Goal: Find specific page/section: Find specific page/section

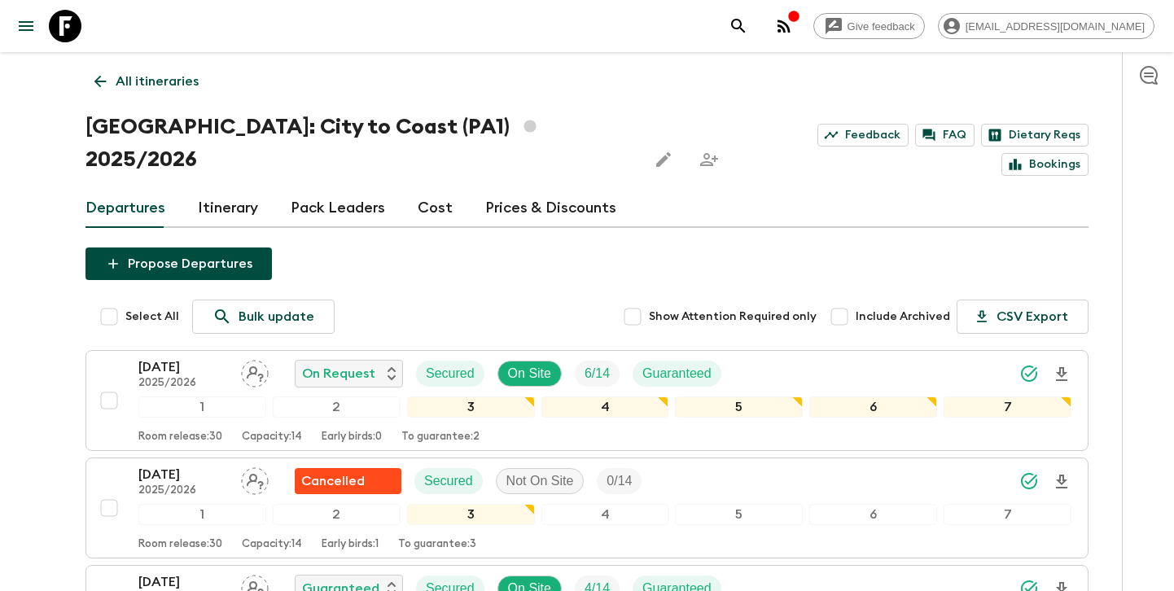
click at [183, 83] on p "All itineraries" at bounding box center [157, 82] width 83 height 20
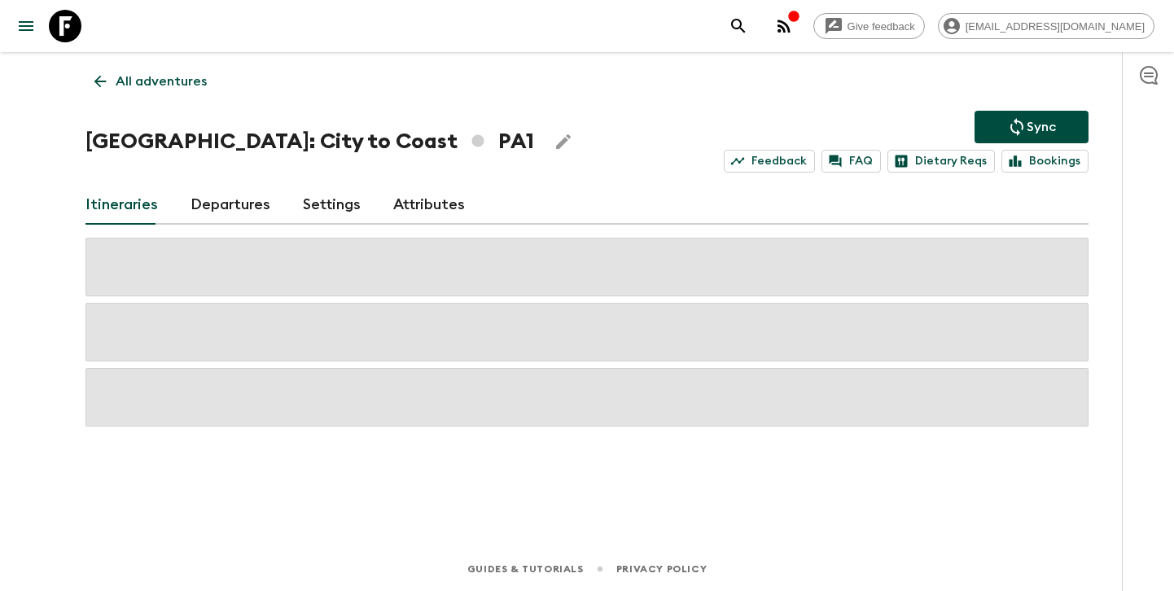
click at [183, 83] on p "All adventures" at bounding box center [161, 82] width 91 height 20
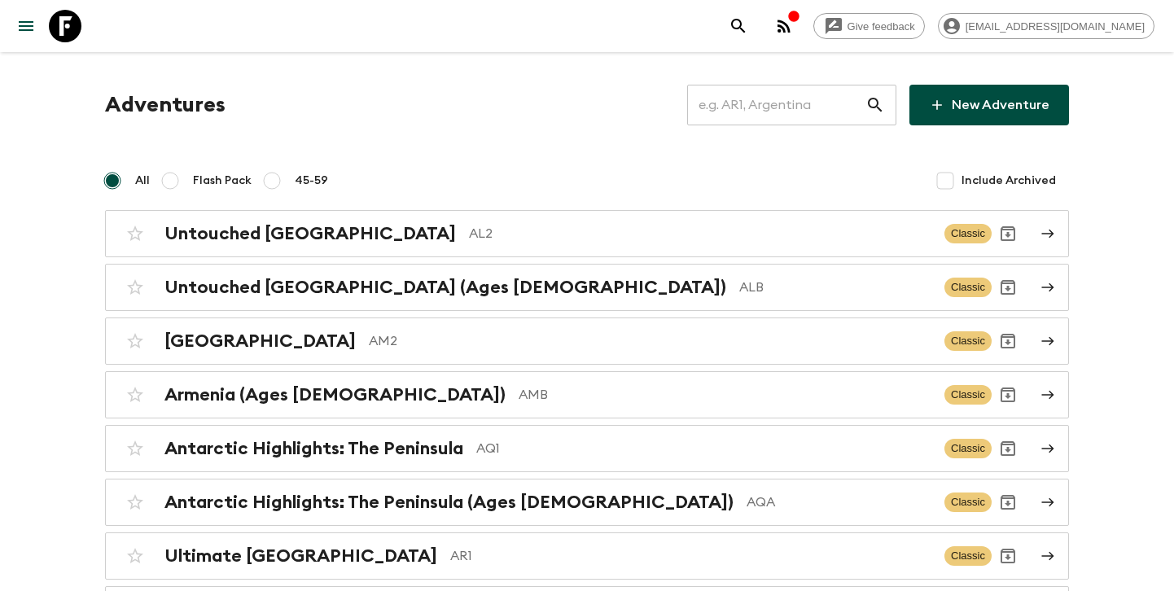
click at [735, 103] on input "text" at bounding box center [776, 105] width 178 height 46
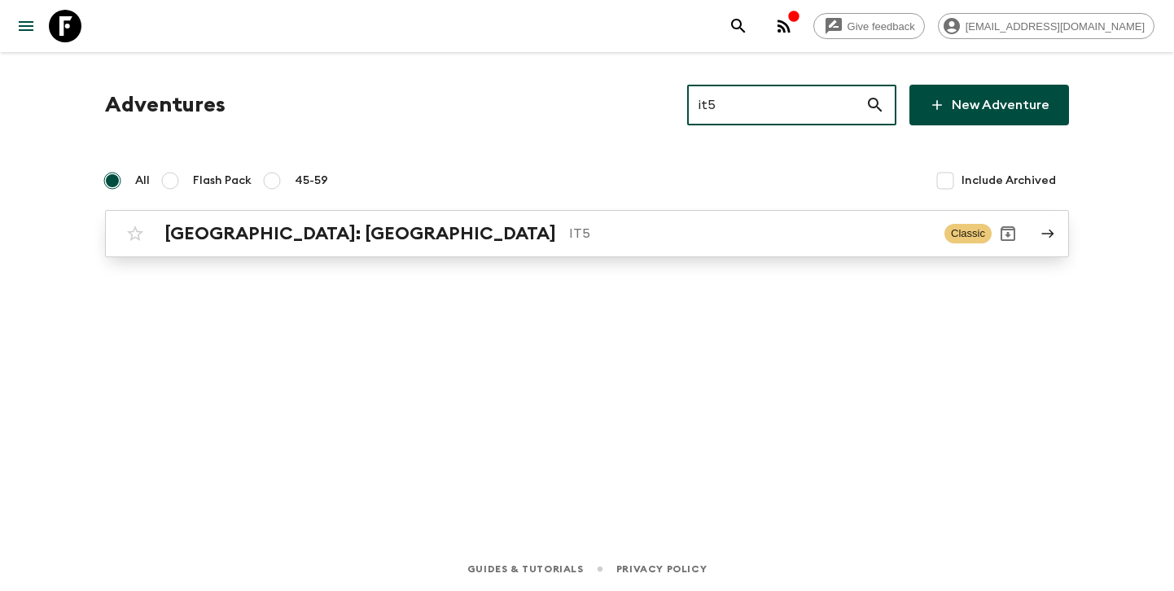
type input "it5"
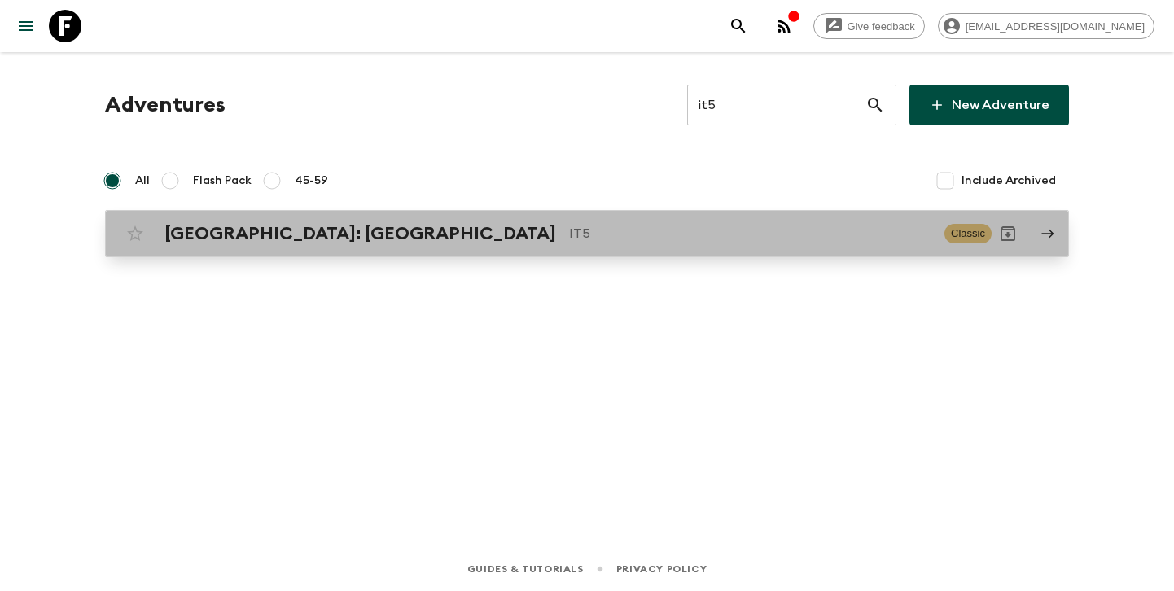
click at [569, 230] on p "IT5" at bounding box center [750, 234] width 362 height 20
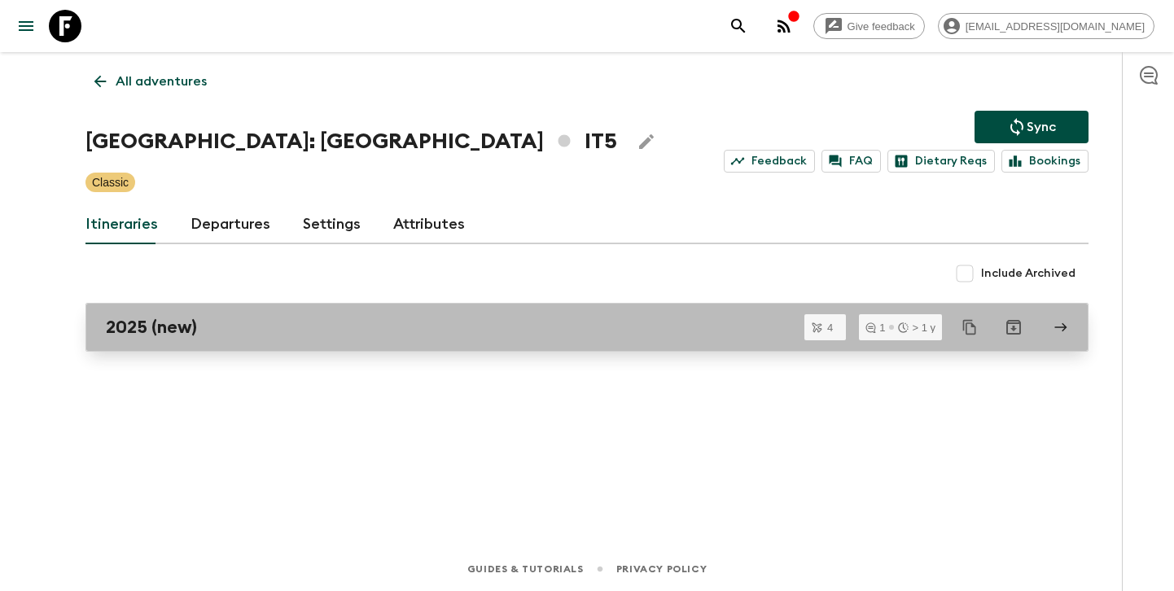
click at [555, 319] on div "2025 (new)" at bounding box center [572, 327] width 932 height 21
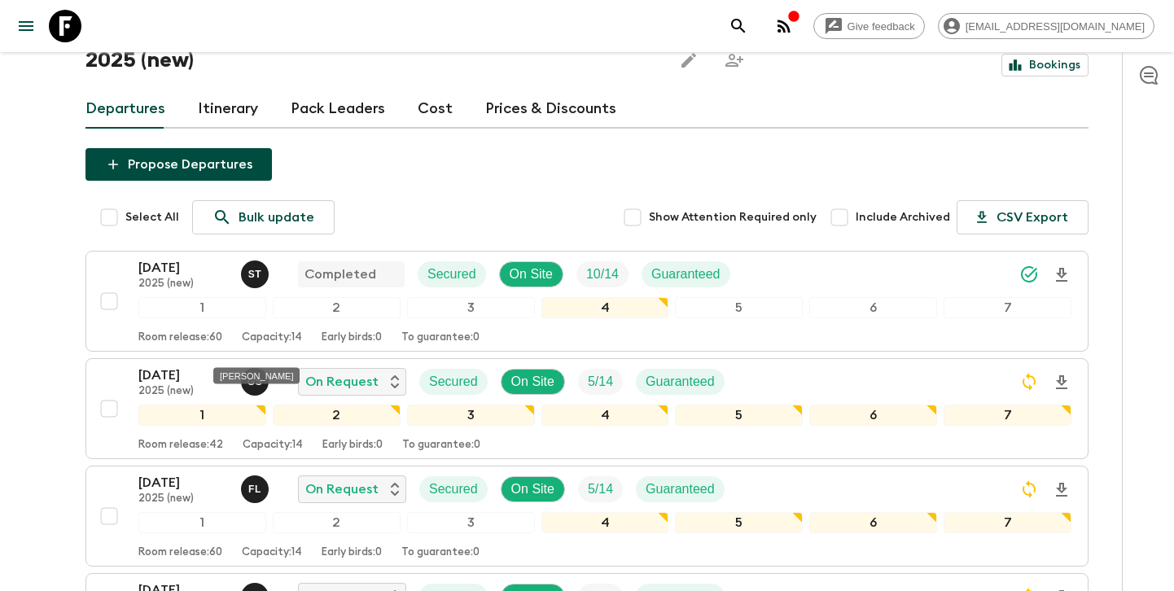
scroll to position [75, 0]
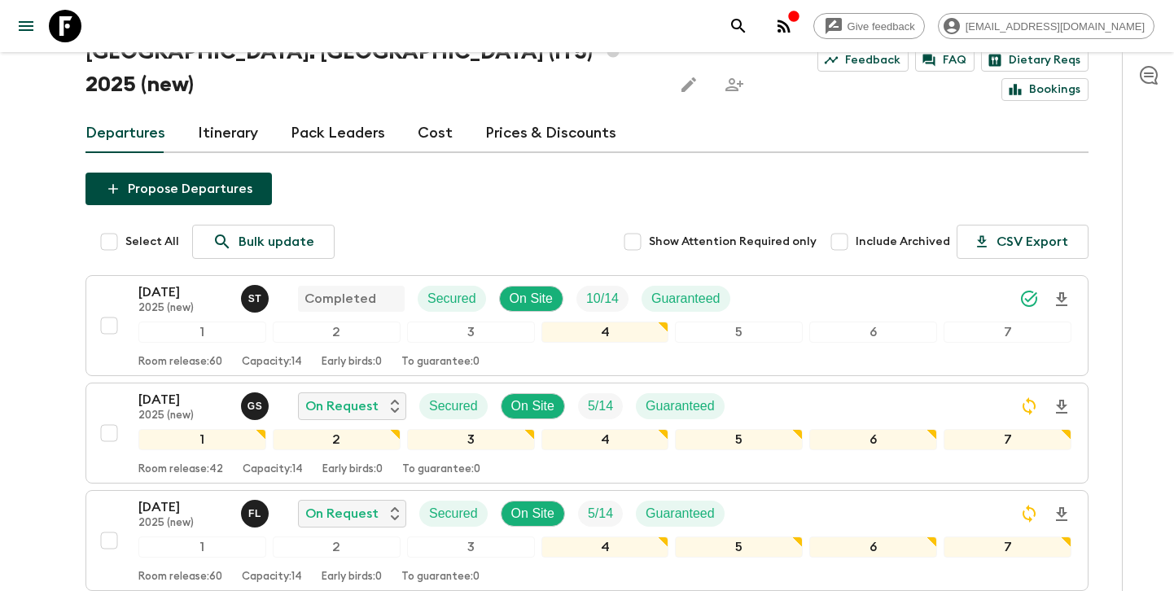
click at [245, 114] on link "Itinerary" at bounding box center [228, 133] width 60 height 39
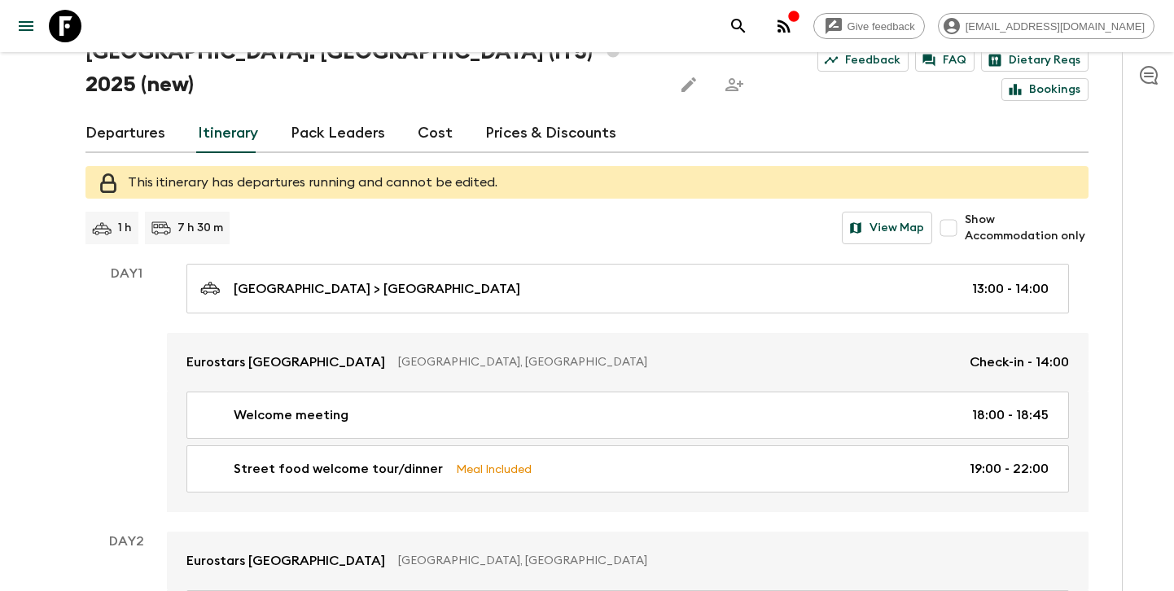
click at [140, 114] on link "Departures" at bounding box center [126, 133] width 80 height 39
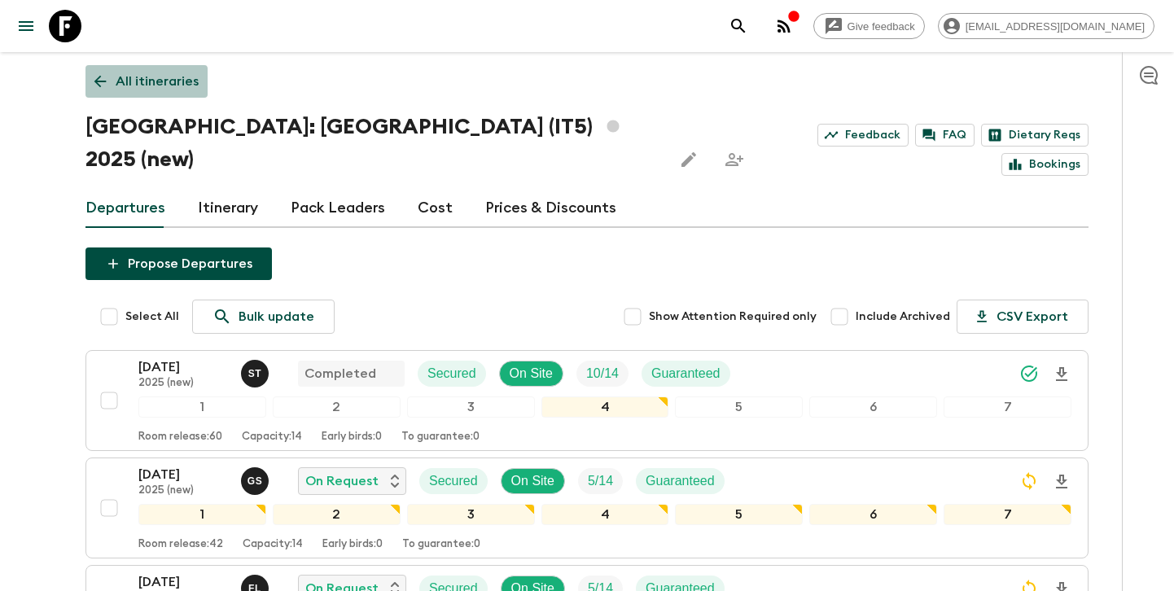
click at [127, 87] on p "All itineraries" at bounding box center [157, 82] width 83 height 20
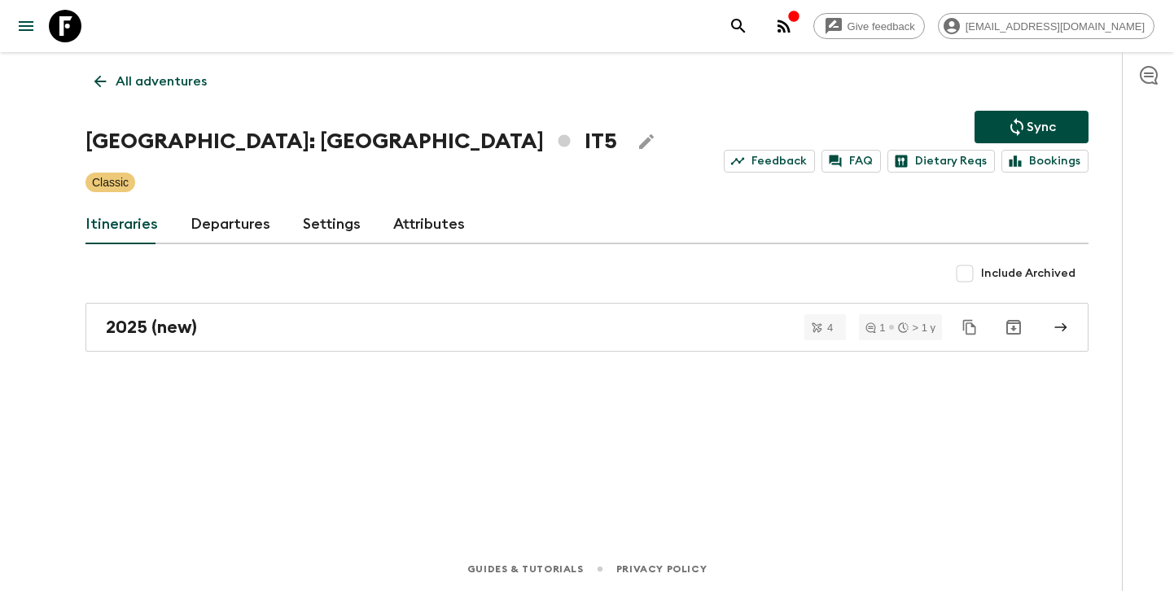
click at [414, 226] on link "Attributes" at bounding box center [429, 224] width 72 height 39
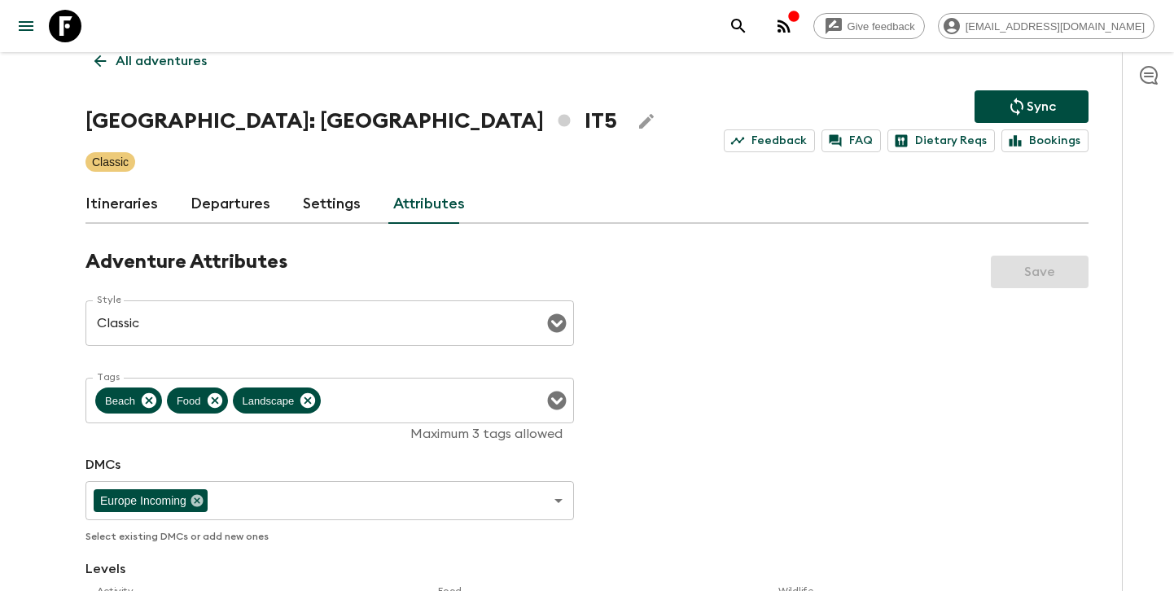
scroll to position [23, 0]
